Goal: Obtain resource: Obtain resource

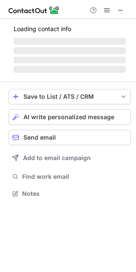
scroll to position [185, 136]
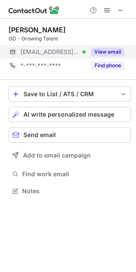
click at [105, 52] on button "View email" at bounding box center [108, 52] width 34 height 9
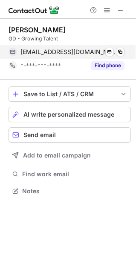
click at [69, 53] on span "[EMAIL_ADDRESS][DOMAIN_NAME]" at bounding box center [68, 52] width 97 height 8
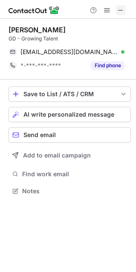
click at [119, 7] on span at bounding box center [120, 10] width 7 height 7
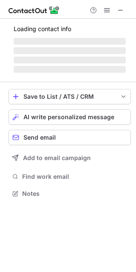
scroll to position [192, 136]
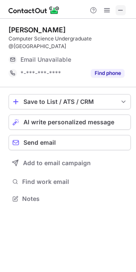
click at [119, 10] on span at bounding box center [120, 10] width 7 height 7
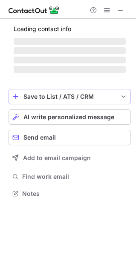
scroll to position [185, 136]
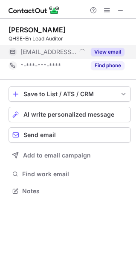
click at [104, 51] on button "View email" at bounding box center [108, 52] width 34 height 9
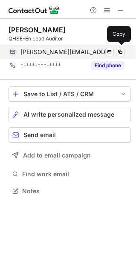
click at [82, 51] on span "osama.hamzawy@johncradden.ie" at bounding box center [67, 52] width 94 height 8
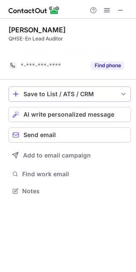
scroll to position [171, 136]
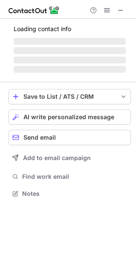
scroll to position [192, 136]
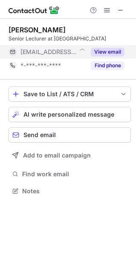
click at [98, 56] on button "View email" at bounding box center [108, 52] width 34 height 9
click at [85, 56] on div "***@cuz.ac.zw" at bounding box center [52, 52] width 65 height 8
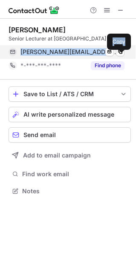
click at [42, 56] on span "paul@cuz.ac.zw" at bounding box center [68, 52] width 97 height 8
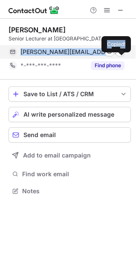
click at [42, 56] on span "paul@cuz.ac.zw" at bounding box center [68, 52] width 97 height 8
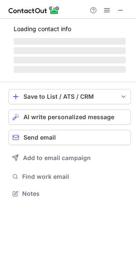
scroll to position [192, 136]
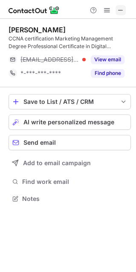
click at [118, 9] on span at bounding box center [120, 10] width 7 height 7
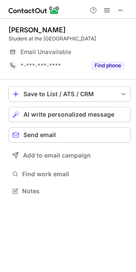
scroll to position [185, 136]
click at [120, 7] on span at bounding box center [120, 10] width 7 height 7
click at [116, 7] on button at bounding box center [120, 10] width 10 height 10
click at [118, 10] on span at bounding box center [120, 10] width 7 height 7
click at [105, 10] on span at bounding box center [106, 10] width 7 height 7
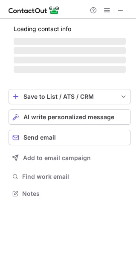
scroll to position [185, 136]
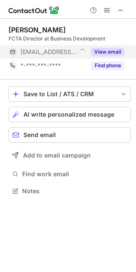
click at [114, 53] on button "View email" at bounding box center [108, 52] width 34 height 9
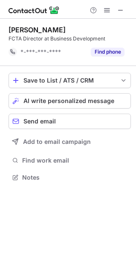
scroll to position [171, 136]
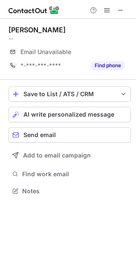
scroll to position [185, 136]
click at [119, 8] on span at bounding box center [120, 10] width 7 height 7
click at [17, 8] on img at bounding box center [34, 10] width 51 height 10
